Goal: Task Accomplishment & Management: Manage account settings

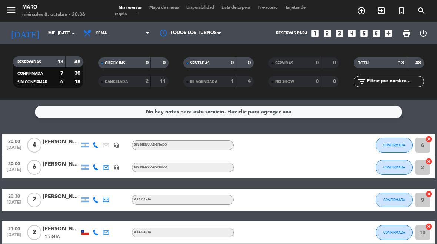
select select "es"
select select "dinner"
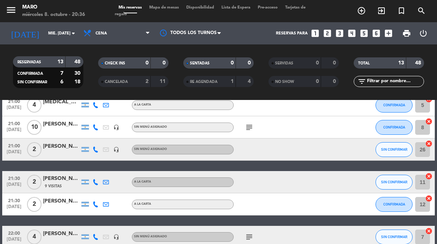
scroll to position [217, 0]
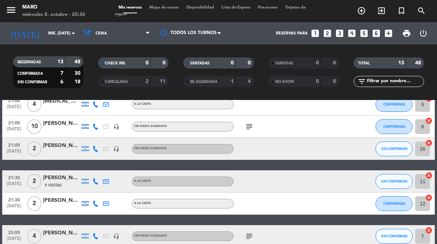
click at [172, 7] on span "Mapa de mesas" at bounding box center [164, 8] width 37 height 4
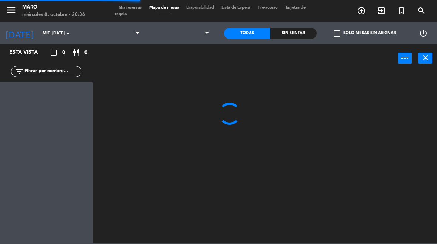
select select "dinner"
click at [195, 30] on select at bounding box center [179, 33] width 71 height 16
click at [198, 31] on select "1.Planta baja 2.Planta alta 3.Afuera" at bounding box center [179, 33] width 71 height 16
select select "3482"
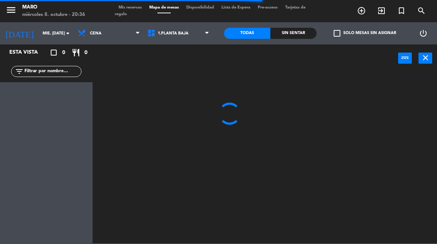
select select
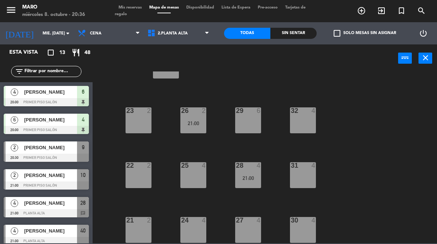
scroll to position [32, 0]
click at [253, 172] on div "28 4 21:00" at bounding box center [248, 175] width 26 height 26
click at [340, 113] on div "40 lock 4 21:00 23 2 26 2 21:00 29 6 32 4 22 2 25 4 28 4 21:00 31 4 21 2 24 4 2…" at bounding box center [267, 157] width 340 height 172
click at [202, 117] on div "26 2 21:00" at bounding box center [193, 120] width 26 height 26
click at [334, 120] on div "40 lock 4 21:00 23 2 26 2 21:00 29 6 32 4 22 2 25 4 28 4 21:00 31 4 21 2 24 4 2…" at bounding box center [267, 157] width 340 height 172
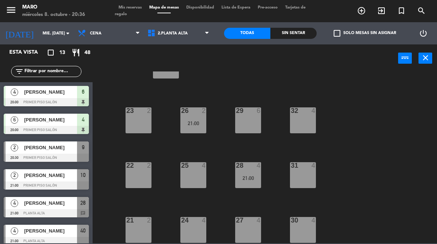
click at [135, 10] on span "Mis reservas" at bounding box center [130, 8] width 31 height 4
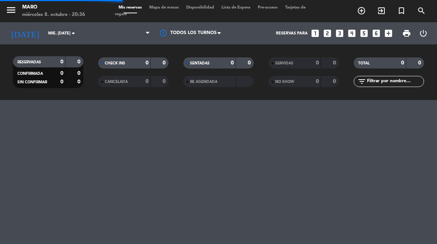
select select "dinner"
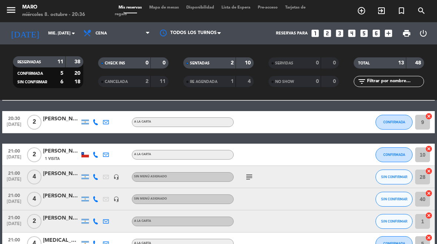
scroll to position [83, 0]
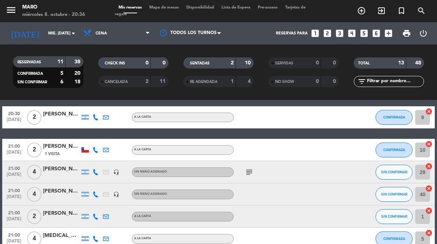
click at [431, 168] on icon "cancel" at bounding box center [428, 166] width 7 height 7
select select "dinner"
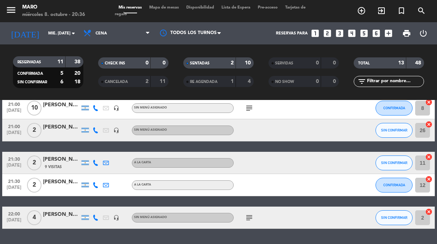
scroll to position [235, 0]
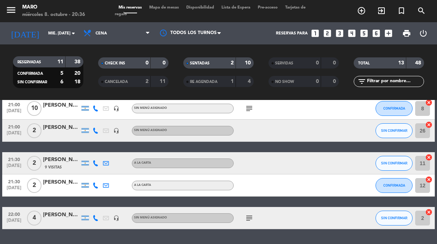
click at [430, 126] on icon "cancel" at bounding box center [428, 124] width 7 height 7
select select "dinner"
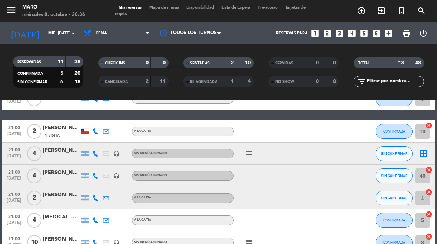
scroll to position [101, 0]
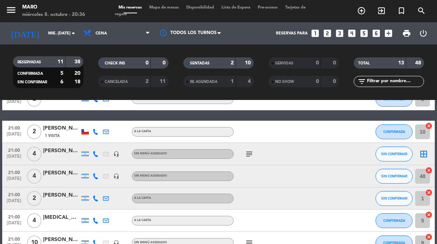
click at [426, 152] on icon "border_all" at bounding box center [423, 154] width 9 height 9
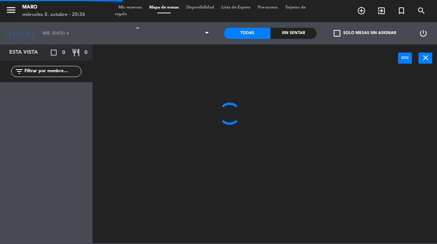
select select "dinner"
select select
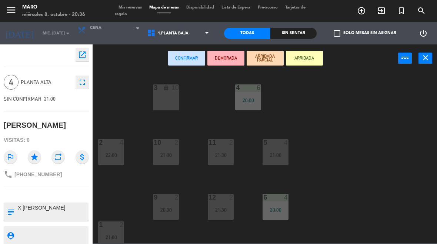
click at [171, 104] on div "3 lock 10" at bounding box center [166, 97] width 26 height 26
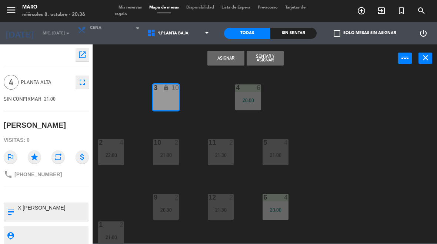
click at [232, 61] on button "Asignar" at bounding box center [225, 58] width 37 height 15
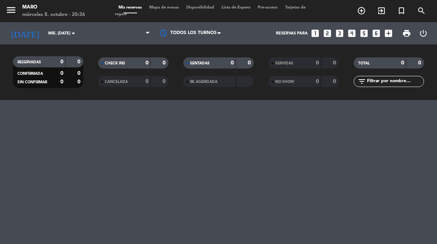
select select "dinner"
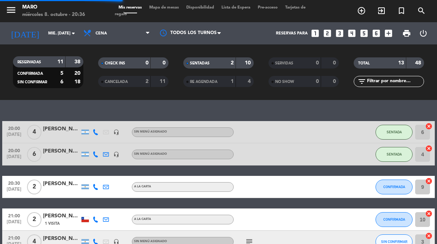
select select "dinner"
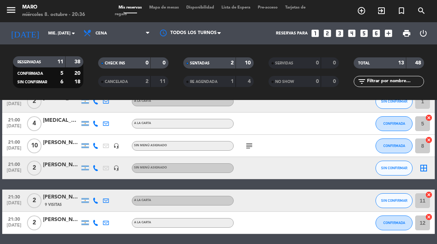
scroll to position [198, 0]
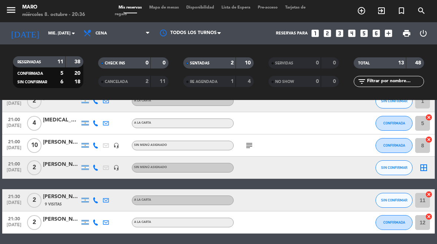
click at [423, 166] on icon "border_all" at bounding box center [423, 167] width 9 height 9
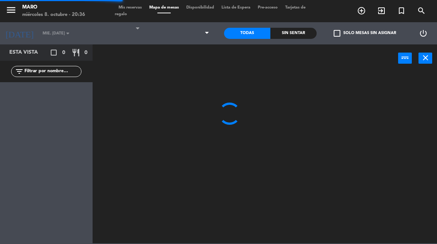
select select "dinner"
select select
click at [425, 60] on icon "close" at bounding box center [425, 57] width 9 height 9
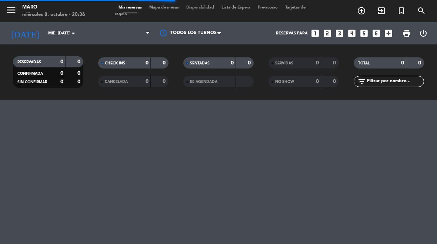
select select "dinner"
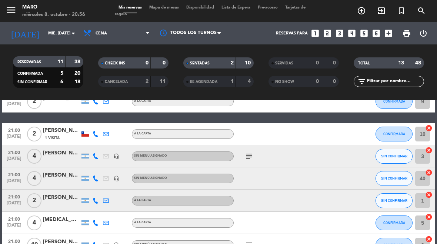
scroll to position [99, 0]
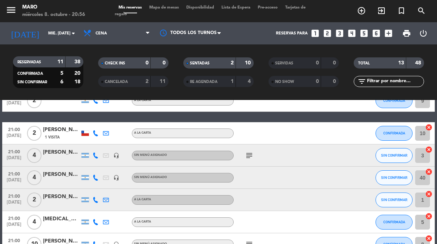
click at [397, 201] on span "SIN CONFIRMAR" at bounding box center [394, 200] width 26 height 4
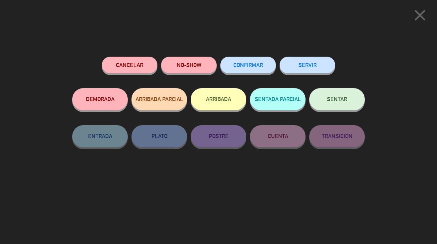
click at [346, 109] on button "SENTAR" at bounding box center [337, 99] width 56 height 22
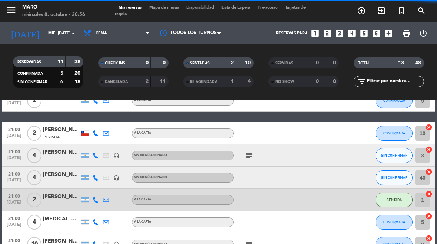
select select "dinner"
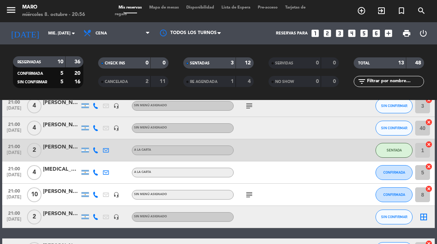
scroll to position [144, 0]
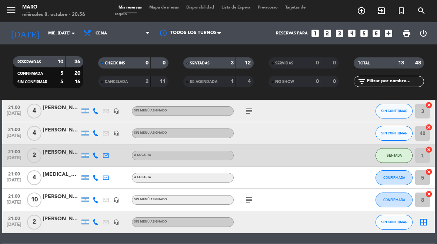
click at [397, 137] on button "SIN CONFIRMAR" at bounding box center [394, 133] width 37 height 15
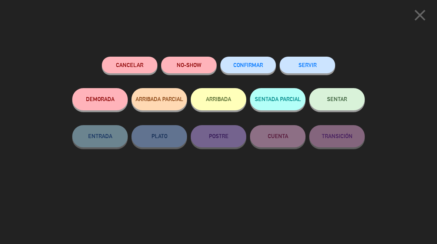
click at [324, 92] on button "SENTAR" at bounding box center [337, 99] width 56 height 22
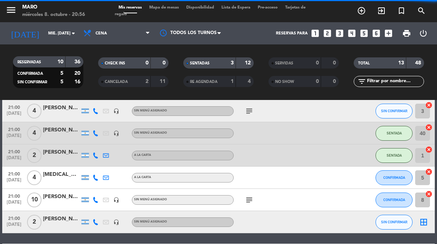
select select "dinner"
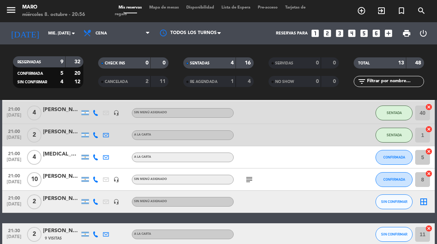
scroll to position [164, 0]
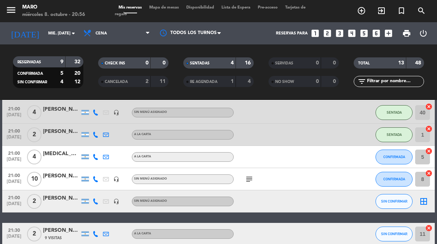
click at [240, 179] on div "subject" at bounding box center [265, 179] width 62 height 22
click at [251, 181] on icon "subject" at bounding box center [249, 179] width 9 height 9
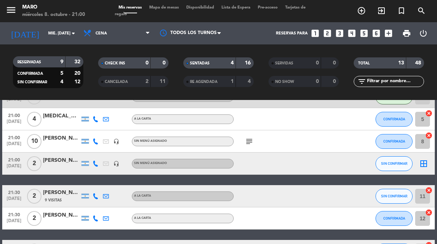
scroll to position [203, 0]
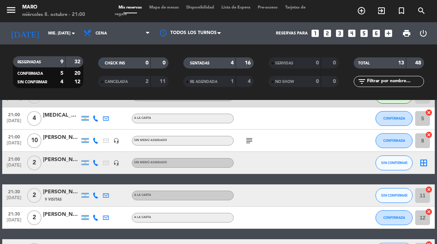
click at [141, 83] on div "2" at bounding box center [141, 81] width 15 height 9
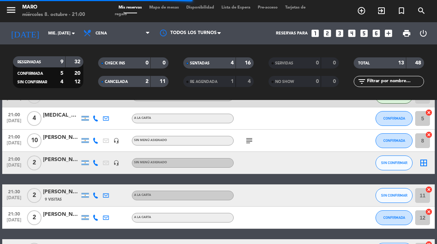
select select "dinner"
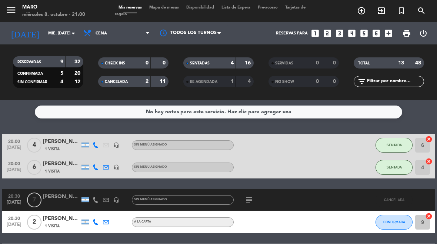
scroll to position [0, 0]
click at [54, 29] on input "mié. [DATE]" at bounding box center [71, 33] width 55 height 12
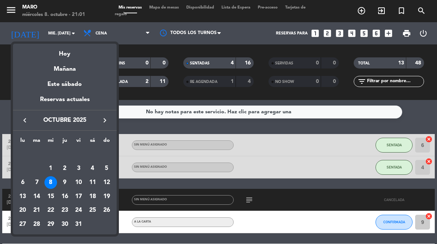
click at [69, 178] on div "9" at bounding box center [65, 182] width 13 height 13
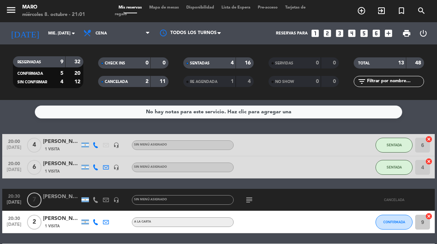
type input "[DEMOGRAPHIC_DATA] [DATE]"
select select "dinner"
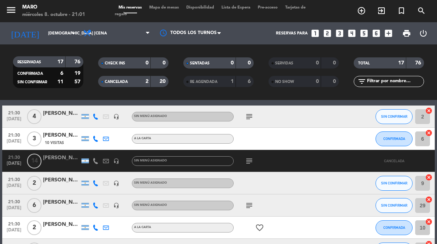
scroll to position [186, 0]
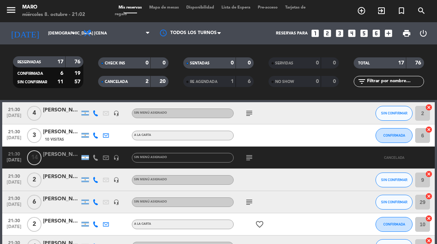
click at [116, 179] on icon "headset_mic" at bounding box center [116, 180] width 6 height 6
click at [148, 79] on strong "2" at bounding box center [147, 81] width 3 height 5
select select "dinner"
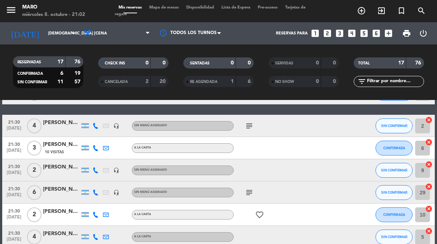
scroll to position [173, 0]
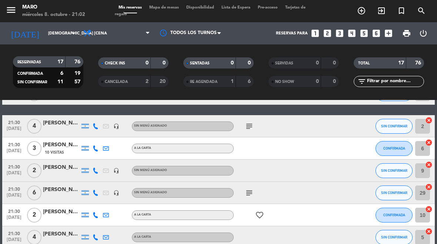
click at [116, 173] on icon "headset_mic" at bounding box center [116, 171] width 6 height 6
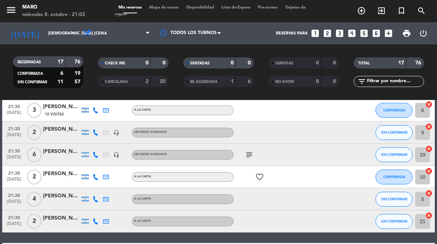
scroll to position [211, 0]
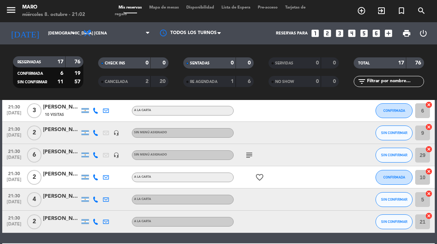
click at [118, 133] on icon "headset_mic" at bounding box center [116, 133] width 6 height 6
click at [56, 133] on div "[PERSON_NAME]" at bounding box center [61, 130] width 37 height 9
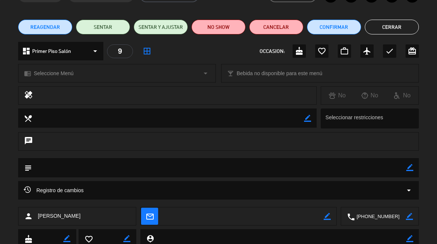
scroll to position [44, 0]
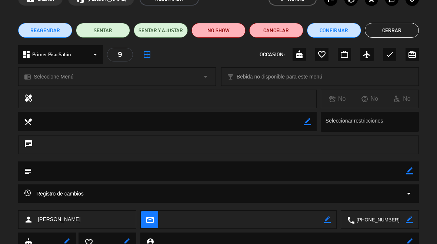
click at [51, 28] on span "REAGENDAR" at bounding box center [45, 31] width 30 height 8
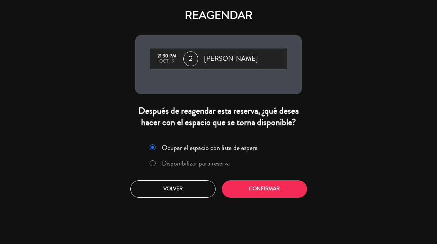
click at [225, 185] on div "Ocupar el espacio con lista de espera Disponibilizar para reserva Volver Confir…" at bounding box center [219, 169] width 178 height 67
click at [220, 167] on label "Disponibilizar para reserva" at bounding box center [196, 163] width 68 height 7
click at [235, 194] on button "Confirmar" at bounding box center [264, 188] width 85 height 17
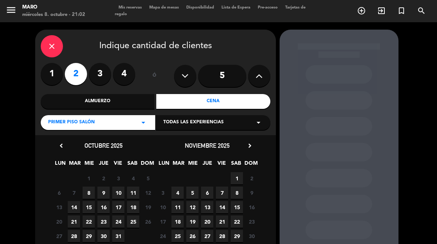
click at [92, 194] on span "8" at bounding box center [89, 193] width 12 height 12
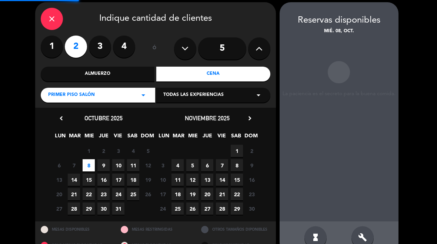
scroll to position [30, 0]
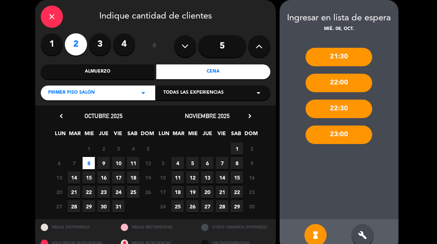
click at [365, 242] on div "build" at bounding box center [362, 235] width 22 height 22
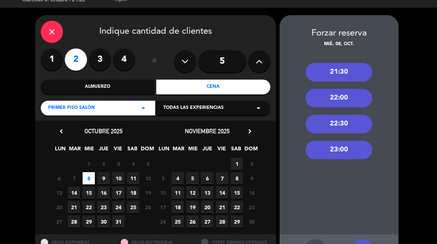
scroll to position [14, 0]
click at [43, 29] on div "close" at bounding box center [52, 32] width 22 height 22
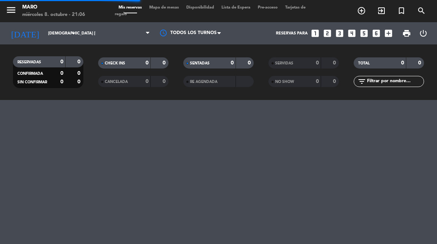
select select "dinner"
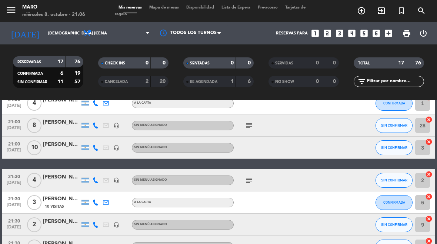
scroll to position [119, 0]
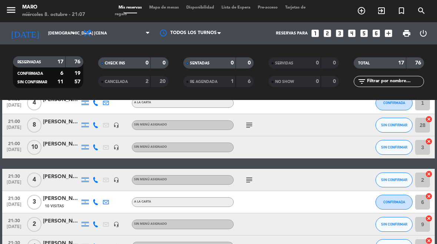
click at [391, 222] on span "SIN CONFIRMAR" at bounding box center [394, 224] width 26 height 4
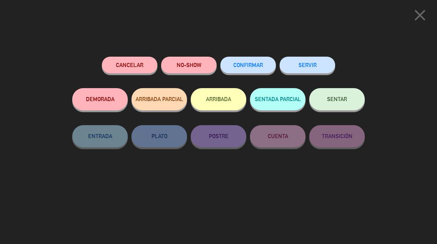
click at [137, 52] on div "Cancelar NO-SHOW CONFIRMAR SERVIR DEMORADA ARRIBADA PARCIAL ARRIBADA SENTADA PA…" at bounding box center [218, 147] width 303 height 193
click at [130, 72] on button "Cancelar" at bounding box center [130, 65] width 56 height 17
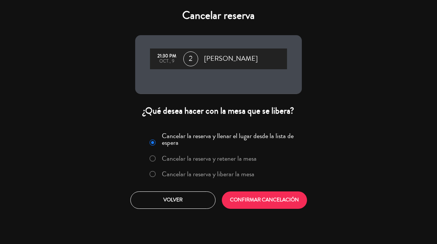
click at [241, 176] on label "Cancelar la reserva y liberar la mesa" at bounding box center [208, 174] width 93 height 7
click at [253, 204] on button "CONFIRMAR CANCELACIÓN" at bounding box center [264, 199] width 85 height 17
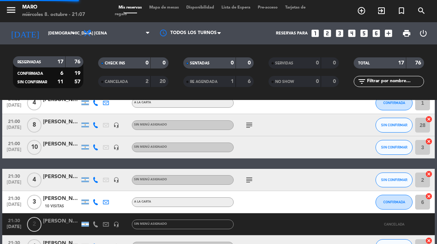
select select "dinner"
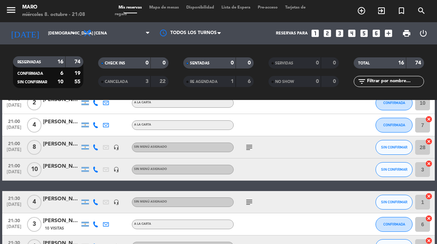
scroll to position [105, 0]
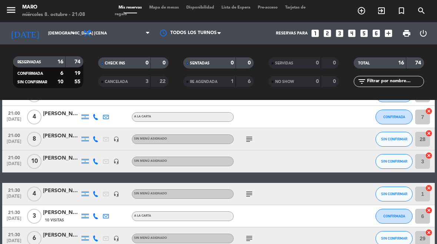
click at [59, 32] on input "[DEMOGRAPHIC_DATA] [DATE]" at bounding box center [71, 33] width 55 height 12
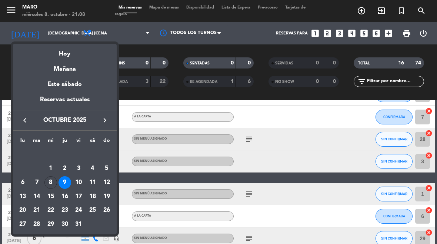
click at [69, 51] on div "Hoy" at bounding box center [65, 51] width 104 height 15
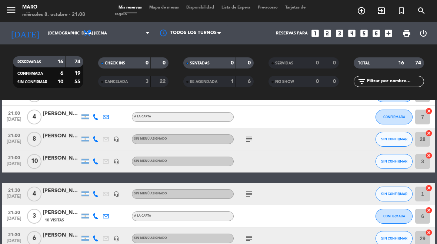
type input "mié. [DATE]"
select select "dinner"
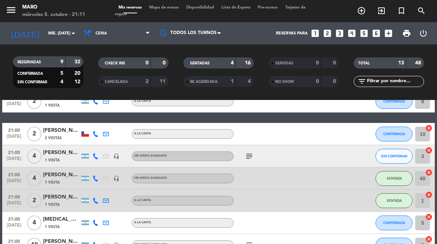
scroll to position [94, 0]
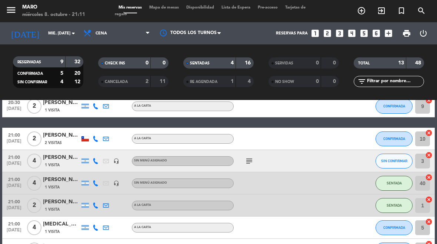
click at [388, 141] on button "CONFIRMADA" at bounding box center [394, 138] width 37 height 15
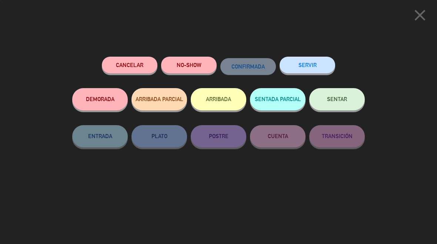
click at [342, 97] on span "SENTAR" at bounding box center [337, 99] width 20 height 6
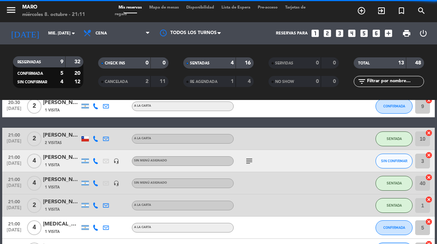
click at [167, 10] on span "Mapa de mesas" at bounding box center [164, 8] width 37 height 4
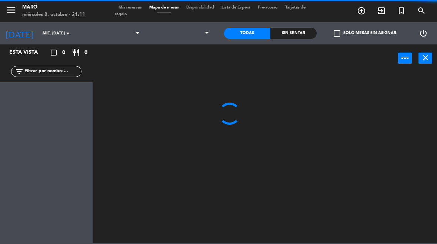
select select "dinner"
select select
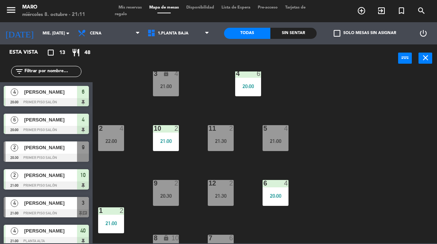
scroll to position [15, 0]
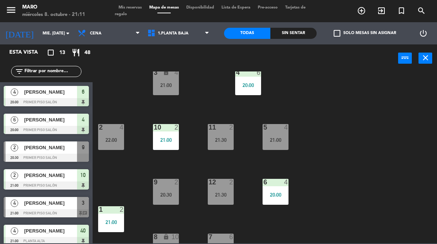
click at [225, 195] on div "21:30" at bounding box center [221, 194] width 26 height 5
click at [367, 141] on div "3 lock 4 21:00 4 6 20:00 2 4 22:00 10 2 21:00 11 2 21:30 5 4 21:00 12 2 21:30 9…" at bounding box center [267, 157] width 340 height 172
click at [223, 139] on div "21:30" at bounding box center [221, 139] width 26 height 5
click at [373, 125] on div "3 lock 4 21:00 4 6 20:00 2 4 22:00 10 2 21:00 11 2 21:30 5 4 21:00 12 2 21:30 9…" at bounding box center [267, 157] width 340 height 172
click at [161, 197] on div "20:30" at bounding box center [166, 194] width 26 height 5
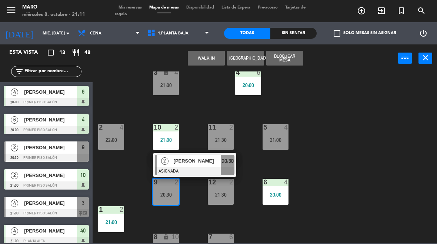
click at [194, 172] on div at bounding box center [195, 171] width 80 height 8
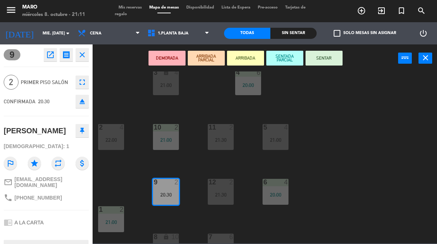
click at [321, 55] on button "SENTAR" at bounding box center [324, 58] width 37 height 15
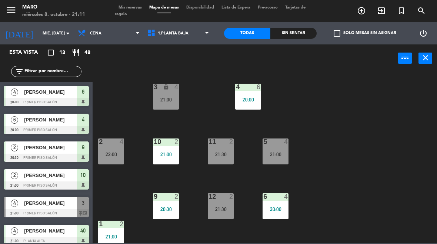
scroll to position [2, 0]
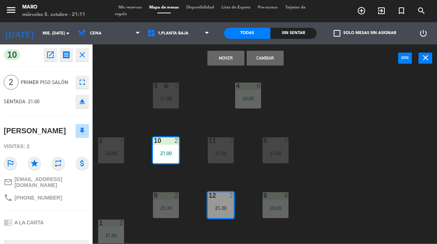
click at [273, 61] on button "Cambiar" at bounding box center [265, 58] width 37 height 15
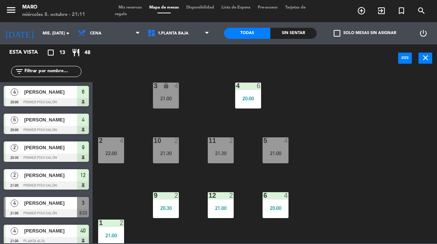
click at [169, 217] on div "9 2 20:30" at bounding box center [166, 205] width 26 height 26
click at [328, 170] on div "3 lock 4 21:00 4 6 20:00 2 4 22:00 10 2 21:30 11 2 21:30 5 4 21:00 12 2 21:00 9…" at bounding box center [267, 157] width 340 height 172
click at [173, 153] on div "21:30" at bounding box center [166, 153] width 26 height 5
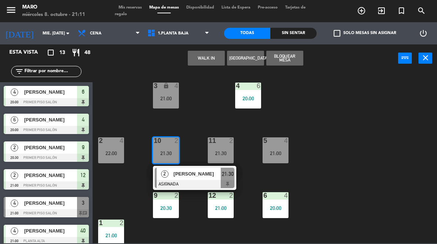
click at [353, 119] on div "3 lock 4 21:00 4 6 20:00 2 4 22:00 10 2 21:30 2 [PERSON_NAME] ASIGNADA 21:30 11…" at bounding box center [267, 157] width 340 height 172
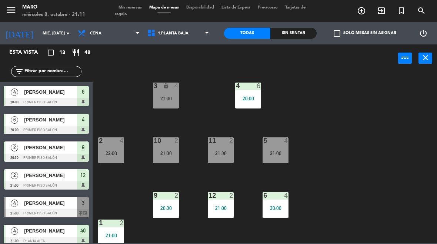
click at [220, 152] on div "21:30" at bounding box center [221, 153] width 26 height 5
click at [341, 121] on div "3 lock 4 21:00 4 6 20:00 2 4 22:00 10 2 21:30 11 2 21:30 5 4 21:00 12 2 21:00 9…" at bounding box center [267, 157] width 340 height 172
click at [285, 152] on div "21:00" at bounding box center [276, 153] width 26 height 5
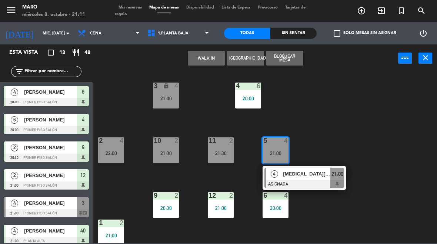
click at [292, 173] on span "[MEDICAL_DATA][PERSON_NAME]" at bounding box center [306, 174] width 47 height 8
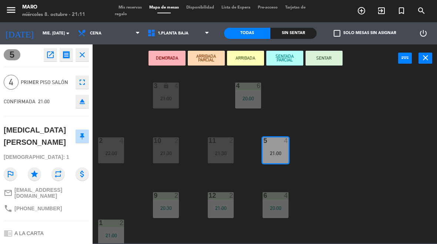
click at [323, 51] on button "SENTAR" at bounding box center [324, 58] width 37 height 15
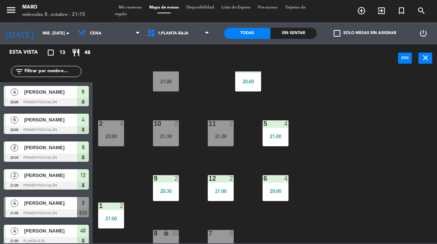
scroll to position [16, 0]
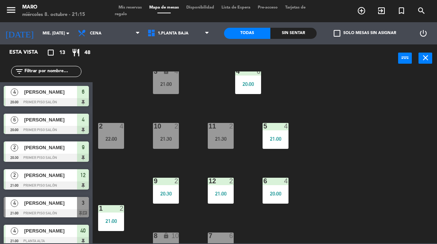
click at [165, 73] on icon "lock" at bounding box center [166, 71] width 6 height 6
click at [327, 86] on div "3 lock 4 21:00 4 6 20:00 2 4 22:00 10 2 21:30 11 2 21:30 5 4 21:00 12 2 21:00 9…" at bounding box center [267, 157] width 340 height 172
click at [233, 129] on div "2" at bounding box center [231, 126] width 4 height 7
click at [352, 160] on div "3 lock 4 21:00 4 6 20:00 2 4 22:00 10 2 21:30 11 2 21:30 5 4 21:00 12 2 21:00 9…" at bounding box center [267, 157] width 340 height 172
click at [227, 141] on div "21:30" at bounding box center [221, 138] width 26 height 5
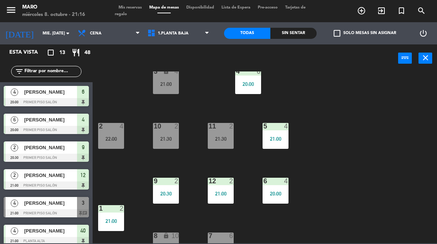
click at [294, 93] on div "3 lock 4 21:00 4 6 20:00 2 4 22:00 10 2 21:30 11 2 21:30 5 4 21:00 12 2 21:00 9…" at bounding box center [267, 157] width 340 height 172
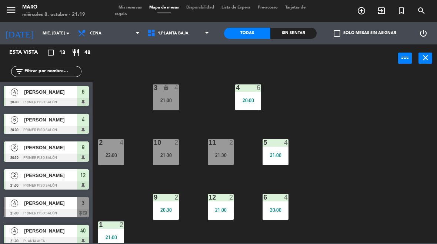
scroll to position [0, 0]
click at [313, 103] on div "3 lock 4 21:00 4 6 20:00 2 4 22:00 10 2 21:30 11 2 21:30 5 4 21:00 12 2 21:00 9…" at bounding box center [267, 157] width 340 height 172
click at [118, 157] on div "22:00" at bounding box center [111, 155] width 26 height 5
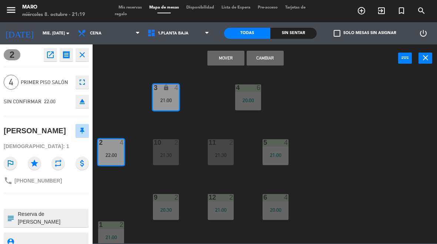
click at [280, 54] on button "Cambiar" at bounding box center [265, 58] width 37 height 15
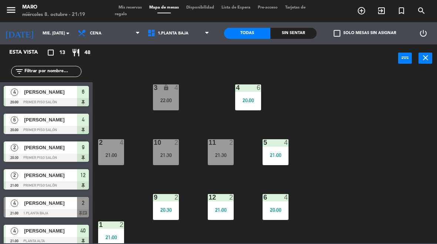
scroll to position [102, 0]
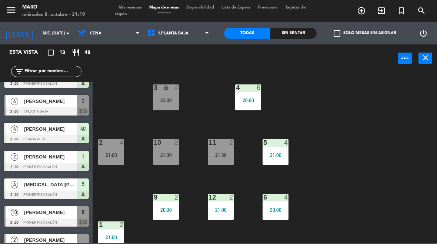
click at [111, 156] on div "21:00" at bounding box center [111, 155] width 26 height 5
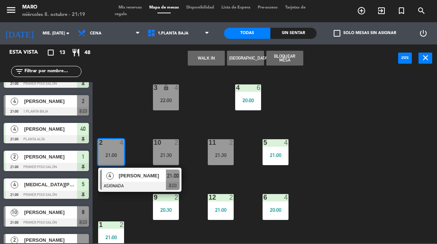
click at [123, 185] on div at bounding box center [140, 186] width 80 height 8
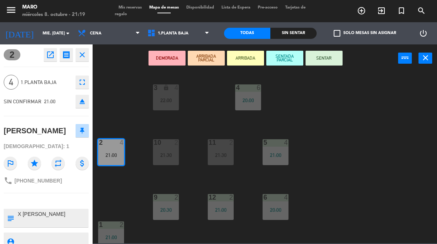
click at [320, 58] on button "SENTAR" at bounding box center [324, 58] width 37 height 15
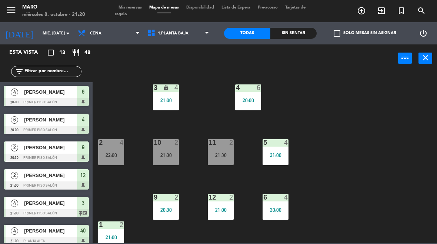
click at [168, 99] on div "21:00" at bounding box center [166, 100] width 26 height 5
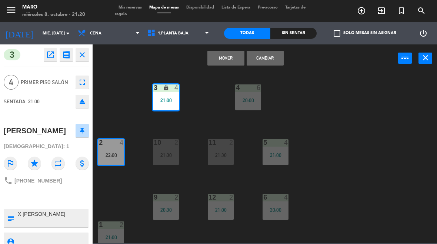
click at [271, 63] on button "Cambiar" at bounding box center [265, 58] width 37 height 15
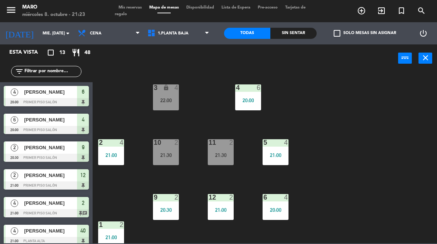
click at [169, 100] on div "22:00" at bounding box center [166, 100] width 26 height 5
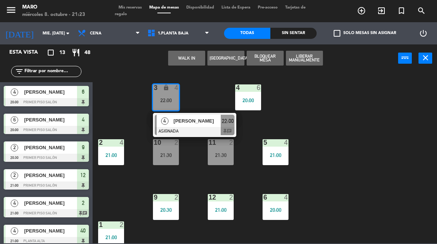
click at [406, 125] on div "3 lock 4 22:00 4 [PERSON_NAME] ASIGNADA 22:00 chat 4 6 20:00 2 4 21:00 10 2 21:…" at bounding box center [267, 157] width 340 height 172
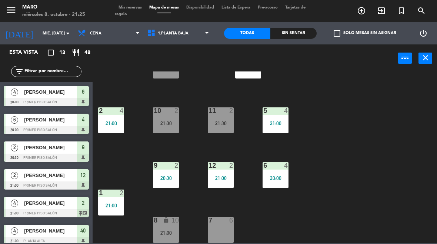
scroll to position [32, 0]
click at [229, 121] on div "21:30" at bounding box center [221, 123] width 26 height 5
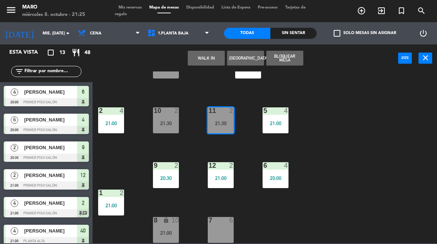
click at [232, 124] on div "21:30" at bounding box center [221, 123] width 26 height 5
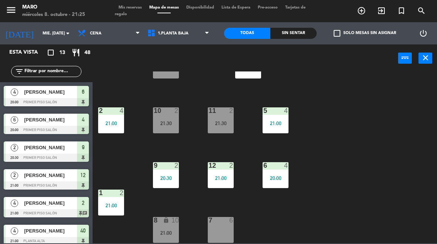
click at [222, 129] on div "11 2 21:30" at bounding box center [221, 120] width 26 height 26
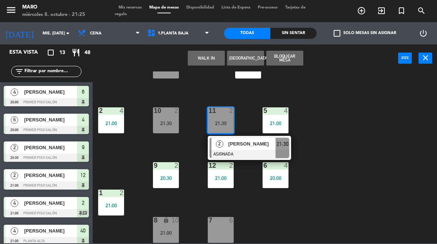
click at [239, 145] on span "[PERSON_NAME]" at bounding box center [252, 144] width 47 height 8
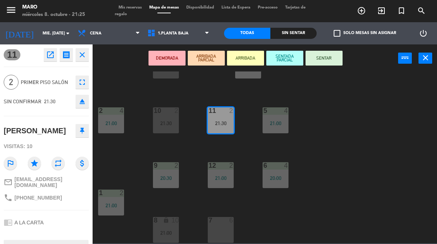
click at [330, 55] on button "SENTAR" at bounding box center [324, 58] width 37 height 15
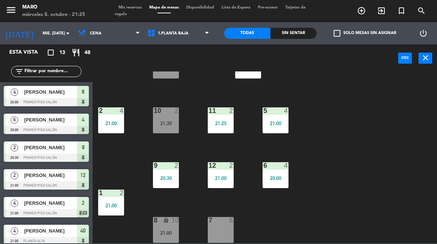
scroll to position [46, 0]
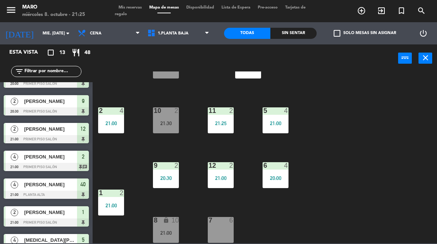
click at [173, 123] on div "21:30" at bounding box center [166, 123] width 26 height 5
click at [322, 90] on div "3 lock 4 22:00 4 6 20:00 2 4 21:00 10 2 21:30 11 2 21:25 5 4 21:00 12 2 21:00 9…" at bounding box center [267, 157] width 340 height 172
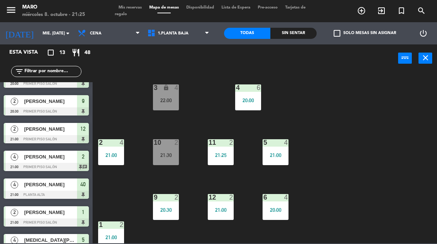
scroll to position [0, 0]
click at [427, 59] on icon "close" at bounding box center [425, 57] width 9 height 9
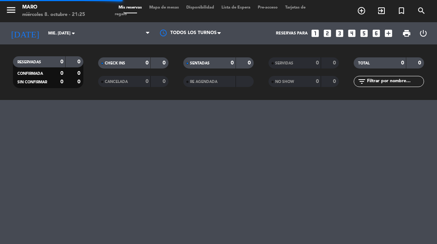
select select "dinner"
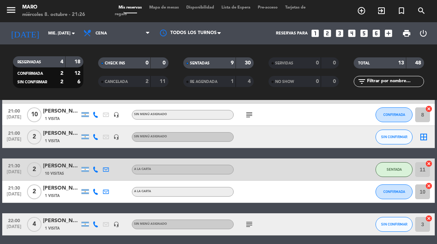
scroll to position [233, 0]
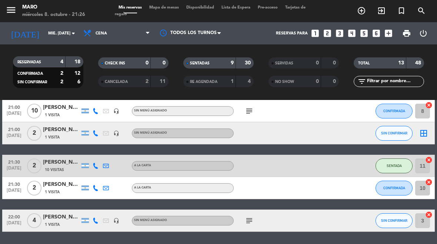
click at [429, 186] on input "10" at bounding box center [422, 188] width 15 height 15
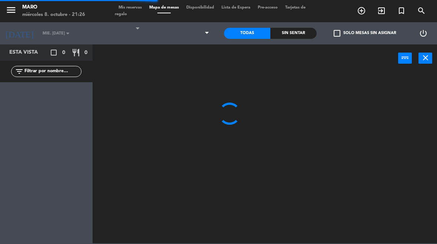
select select "dinner"
click at [427, 59] on icon "close" at bounding box center [425, 57] width 9 height 9
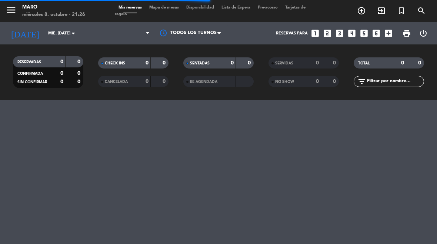
select select "dinner"
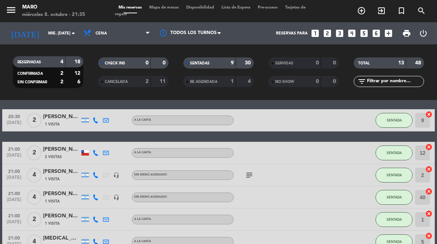
scroll to position [80, 0]
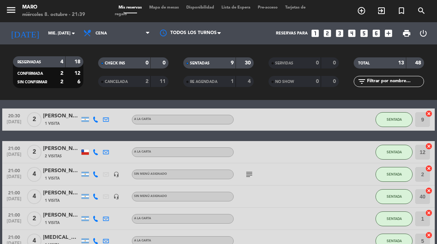
select select "dinner"
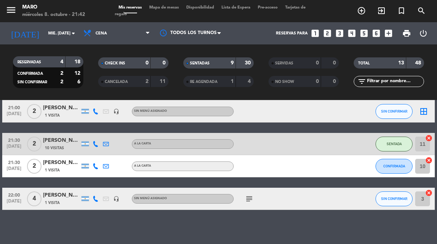
scroll to position [254, 0]
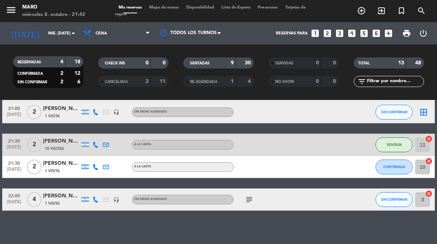
click at [258, 199] on div "subject" at bounding box center [265, 200] width 62 height 22
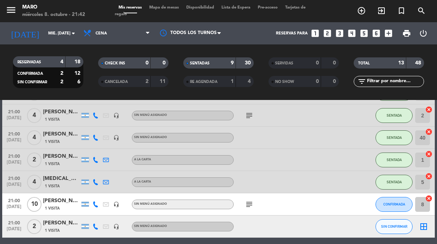
scroll to position [134, 0]
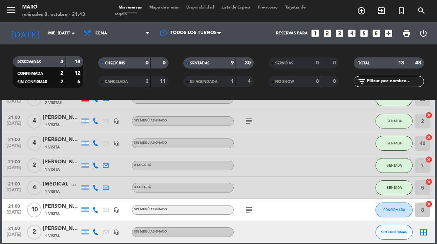
click at [250, 206] on icon "subject" at bounding box center [249, 210] width 9 height 9
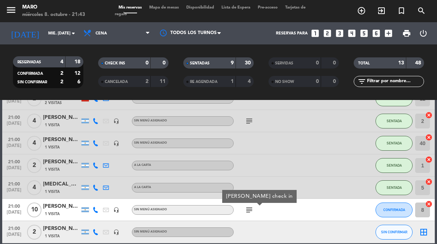
click at [378, 212] on button "CONFIRMADA" at bounding box center [394, 210] width 37 height 15
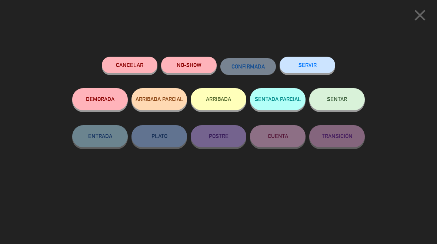
click at [332, 105] on button "SENTAR" at bounding box center [337, 99] width 56 height 22
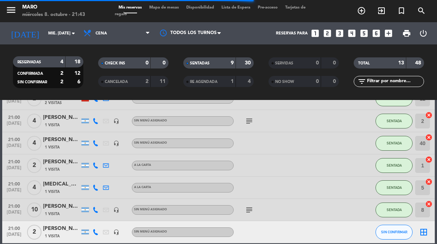
select select "dinner"
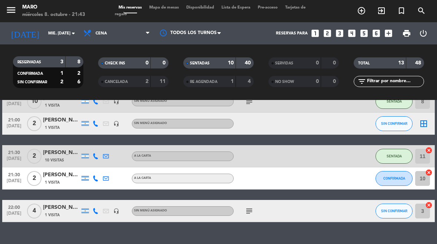
scroll to position [241, 0]
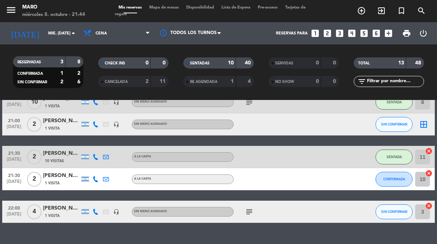
select select "dinner"
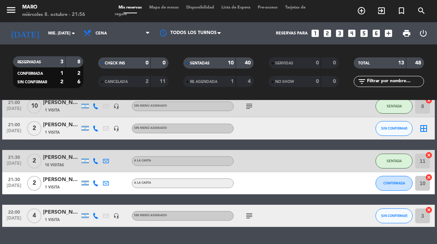
scroll to position [242, 0]
